Goal: Information Seeking & Learning: Learn about a topic

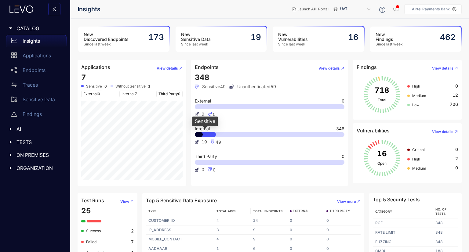
click at [207, 135] on div at bounding box center [205, 134] width 21 height 5
click at [84, 76] on span "7" at bounding box center [83, 77] width 5 height 9
click at [180, 63] on button "View details" at bounding box center [167, 68] width 31 height 10
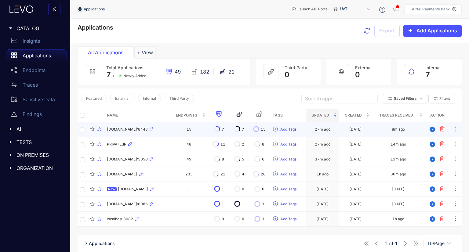
click at [136, 129] on span "[DOMAIN_NAME]:8443" at bounding box center [127, 129] width 41 height 4
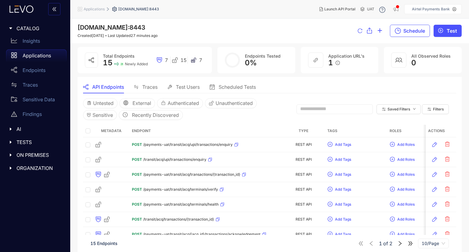
click at [160, 60] on icon at bounding box center [159, 60] width 6 height 6
click at [134, 104] on span "External" at bounding box center [141, 102] width 19 height 5
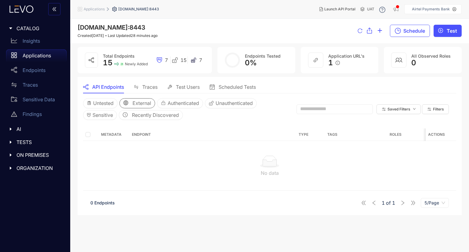
click at [139, 100] on span "External" at bounding box center [141, 102] width 19 height 5
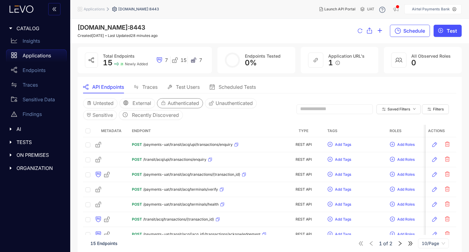
click at [180, 103] on span "Authenticated" at bounding box center [183, 102] width 31 height 5
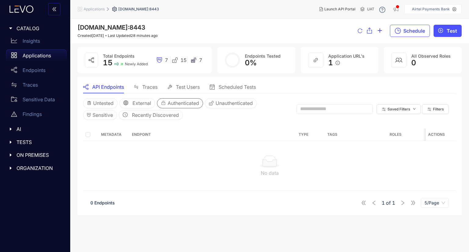
click at [188, 104] on span "Authenticated" at bounding box center [183, 102] width 31 height 5
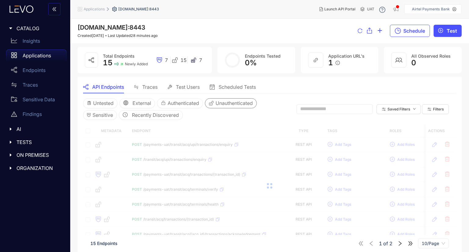
click at [233, 104] on span "Unauthenticated" at bounding box center [233, 102] width 37 height 5
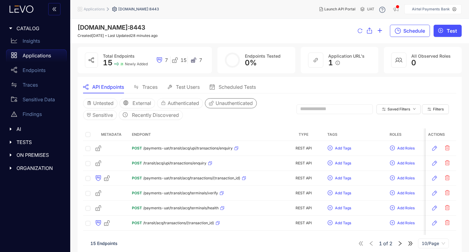
click at [236, 104] on span "Unauthenticated" at bounding box center [233, 102] width 37 height 5
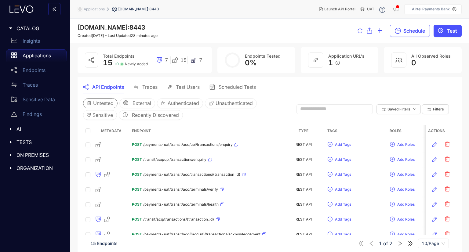
click at [107, 105] on span "Untested" at bounding box center [103, 102] width 20 height 5
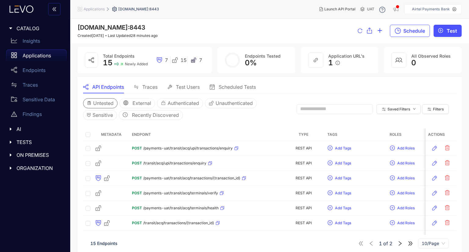
click at [107, 105] on span "Untested" at bounding box center [103, 102] width 20 height 5
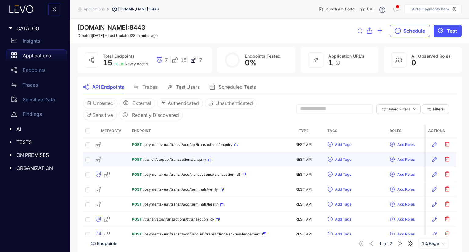
click at [182, 161] on div "POST /transit/acq/upi/transactions/enquiry" at bounding box center [172, 160] width 80 height 10
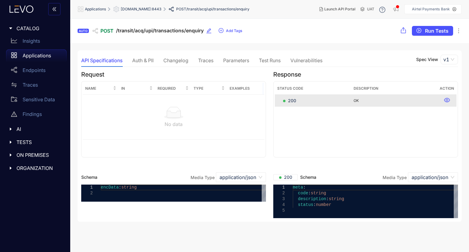
click at [145, 60] on div "Auth & PII" at bounding box center [142, 60] width 21 height 5
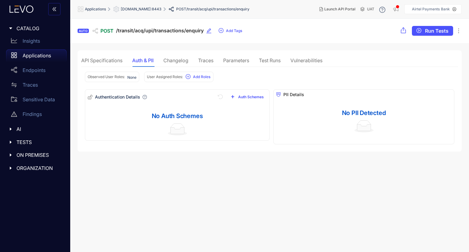
click at [96, 60] on div "API Specifications" at bounding box center [101, 60] width 41 height 5
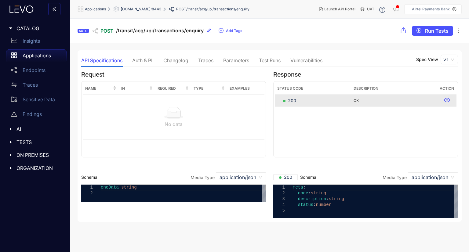
click at [113, 30] on span "POST" at bounding box center [106, 30] width 13 height 5
click at [143, 32] on span "/transit/acq/upi/transactions/enquiry" at bounding box center [160, 31] width 88 height 6
click at [134, 61] on div "Auth & PII" at bounding box center [142, 60] width 21 height 5
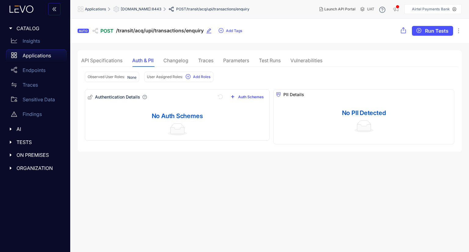
click at [116, 63] on div "API Specifications" at bounding box center [101, 60] width 41 height 5
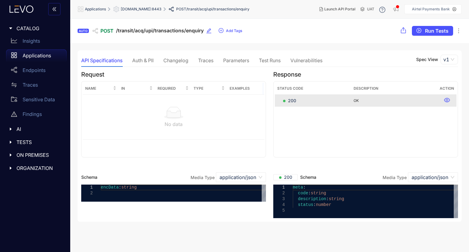
click at [140, 104] on td "No data" at bounding box center [174, 117] width 182 height 45
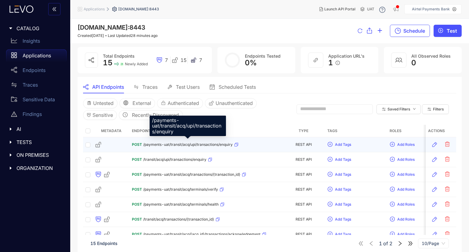
click at [202, 145] on span "/payments-uat/transit/acq/upi/transactions/enquiry" at bounding box center [187, 145] width 89 height 4
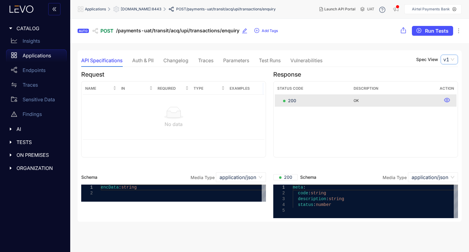
click at [451, 60] on span "v1" at bounding box center [449, 59] width 12 height 9
